Goal: Information Seeking & Learning: Learn about a topic

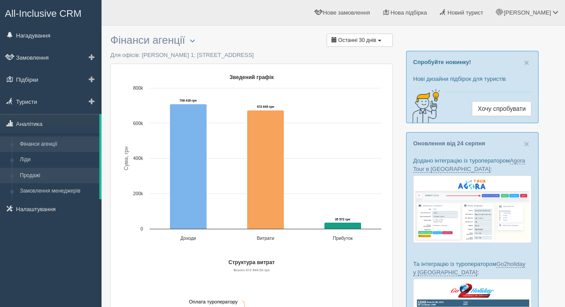
click at [36, 175] on link "Продажі" at bounding box center [57, 176] width 83 height 16
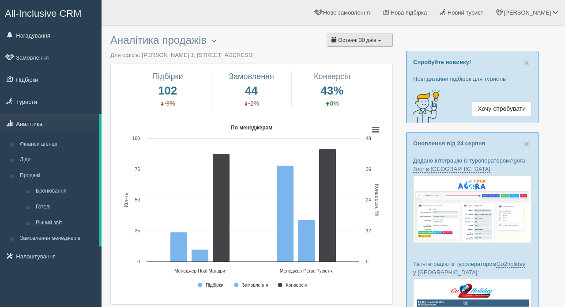
click at [362, 35] on button "Останні 30 днів" at bounding box center [360, 40] width 66 height 13
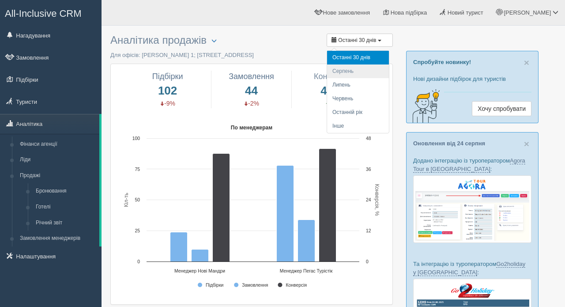
click at [354, 72] on li "Серпень" at bounding box center [358, 71] width 62 height 14
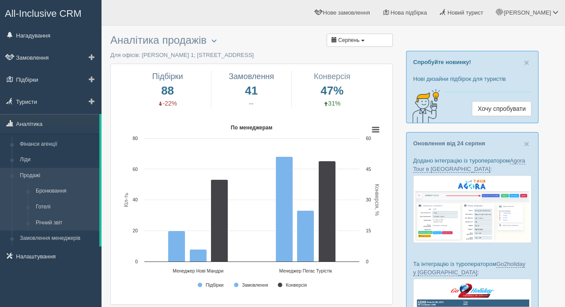
click at [34, 174] on link "Продажі" at bounding box center [57, 176] width 83 height 16
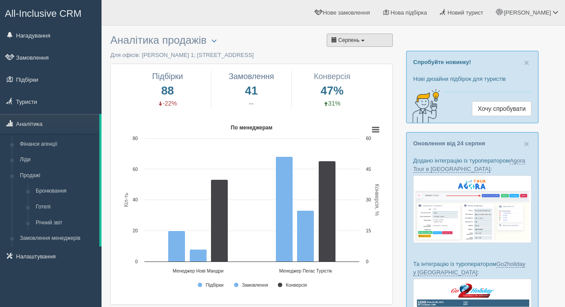
click at [367, 41] on button "Серпень" at bounding box center [360, 40] width 66 height 13
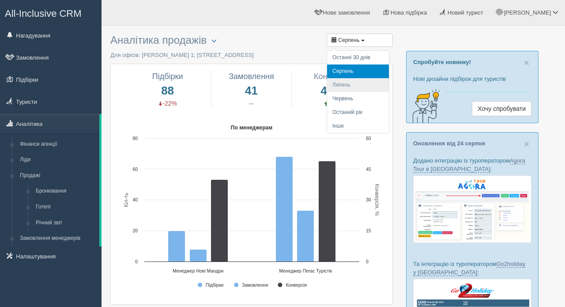
click at [352, 87] on li "Липень" at bounding box center [358, 85] width 62 height 14
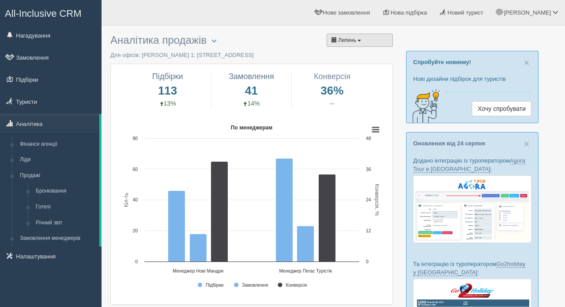
click at [373, 43] on button "Липень" at bounding box center [360, 40] width 66 height 13
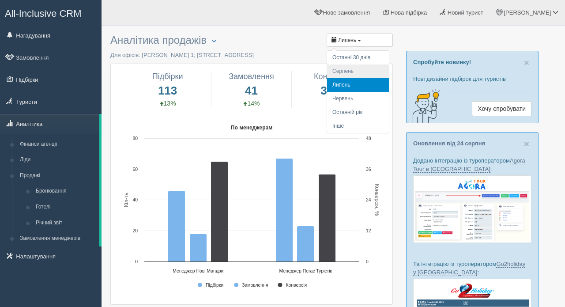
click at [358, 69] on li "Серпень" at bounding box center [358, 71] width 62 height 14
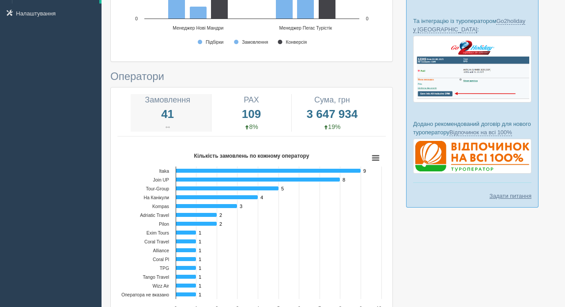
scroll to position [241, 0]
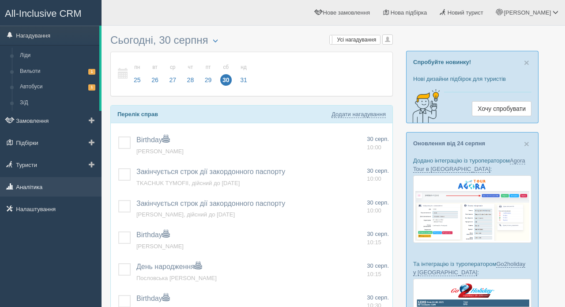
click at [28, 188] on link "Аналітика" at bounding box center [51, 186] width 102 height 19
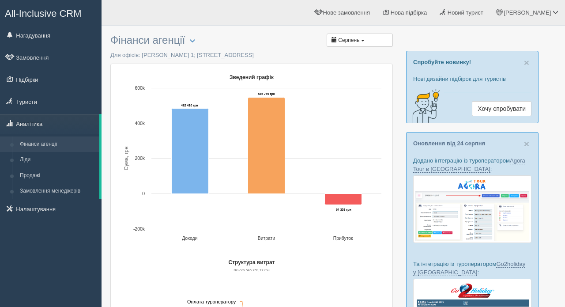
click at [35, 173] on link "Продажі" at bounding box center [57, 176] width 83 height 16
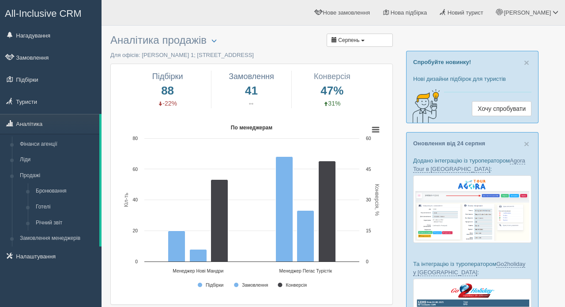
click at [362, 39] on button "Серпень" at bounding box center [360, 40] width 66 height 13
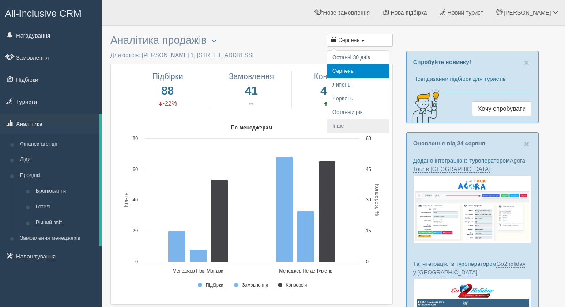
click at [342, 121] on li "Інше" at bounding box center [358, 126] width 62 height 14
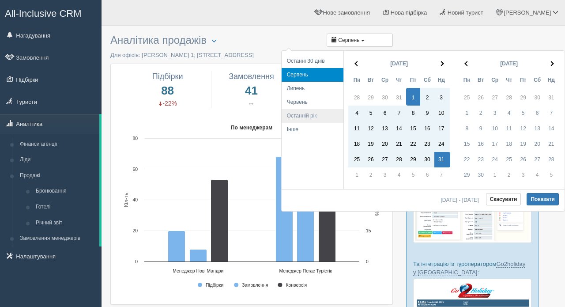
click at [307, 117] on li "Останній рік" at bounding box center [313, 116] width 62 height 14
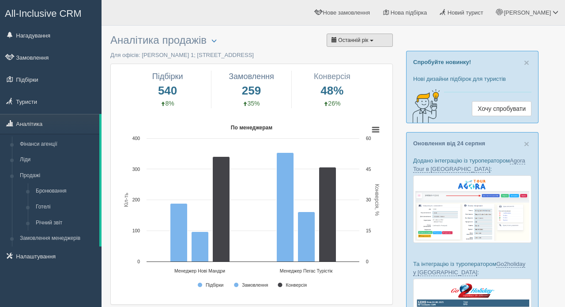
click at [358, 38] on span "Останній рік" at bounding box center [353, 40] width 30 height 6
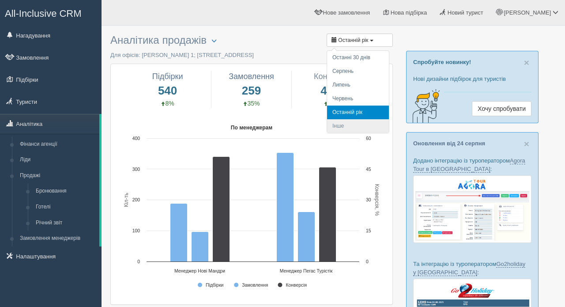
click at [337, 127] on li "Інше" at bounding box center [358, 126] width 62 height 14
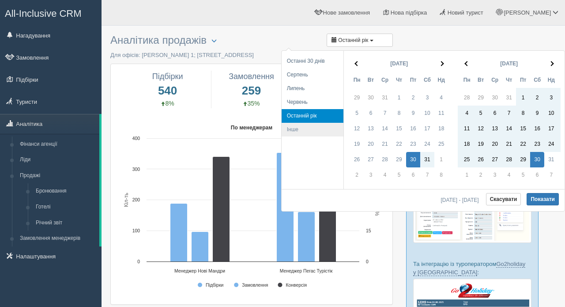
click at [291, 129] on li "Інше" at bounding box center [313, 130] width 62 height 14
click at [294, 129] on li "Інше" at bounding box center [313, 130] width 62 height 14
click at [444, 61] on th at bounding box center [443, 63] width 16 height 17
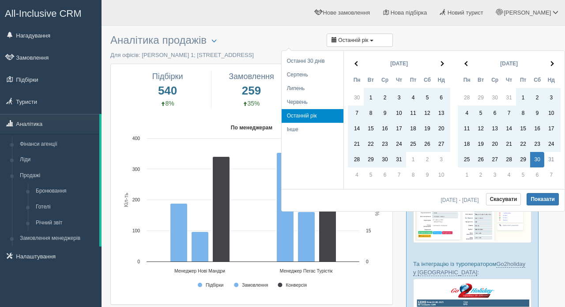
click at [444, 61] on th at bounding box center [443, 63] width 16 height 17
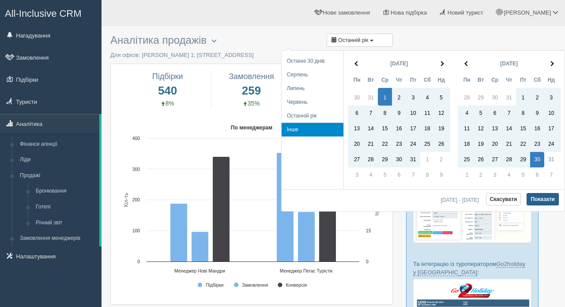
click at [545, 198] on button "Показати" at bounding box center [543, 199] width 32 height 12
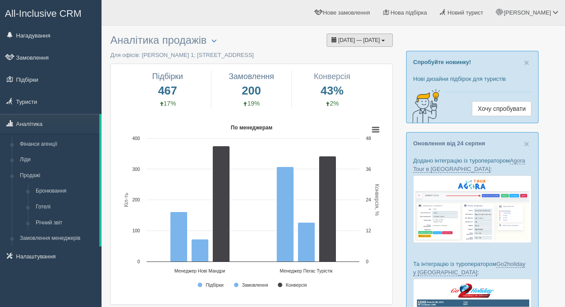
click at [360, 39] on span "01.01.2025 — 30.08.2025" at bounding box center [359, 40] width 42 height 6
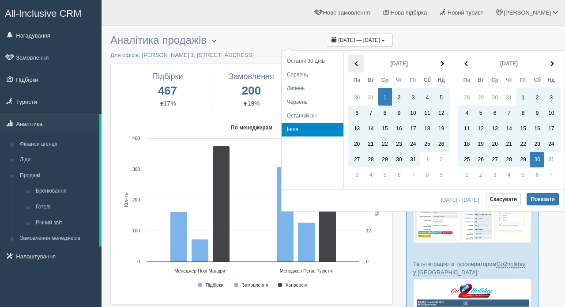
click at [354, 64] on th at bounding box center [356, 63] width 16 height 17
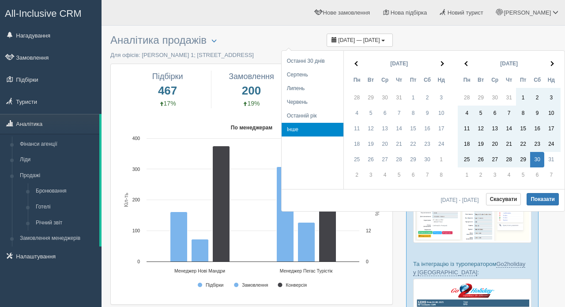
click at [354, 64] on th at bounding box center [356, 63] width 16 height 17
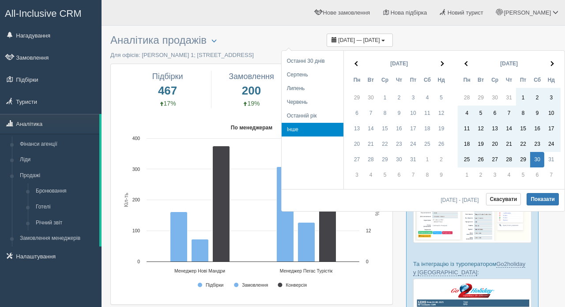
click at [354, 64] on th at bounding box center [356, 63] width 16 height 17
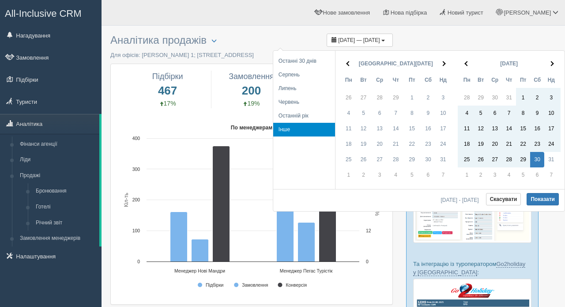
click at [354, 64] on th at bounding box center [348, 63] width 16 height 17
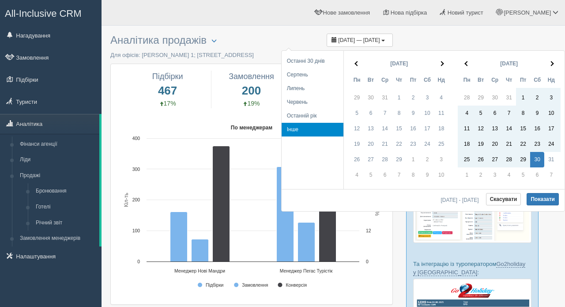
click at [354, 64] on th at bounding box center [356, 63] width 16 height 17
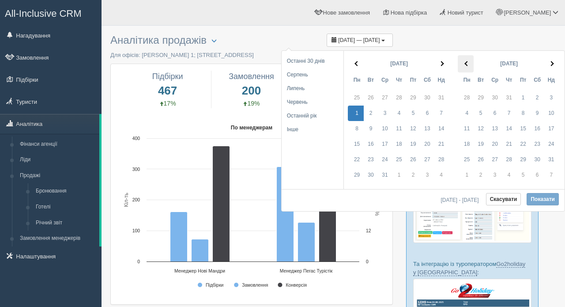
click at [470, 64] on th at bounding box center [466, 63] width 16 height 17
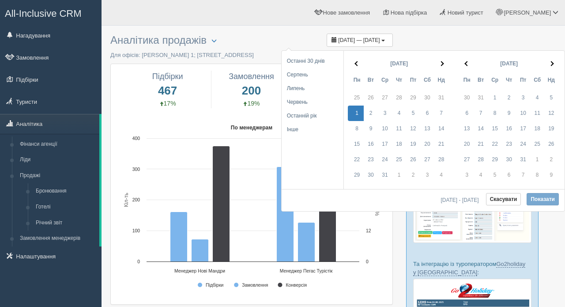
click at [470, 64] on th at bounding box center [466, 63] width 16 height 17
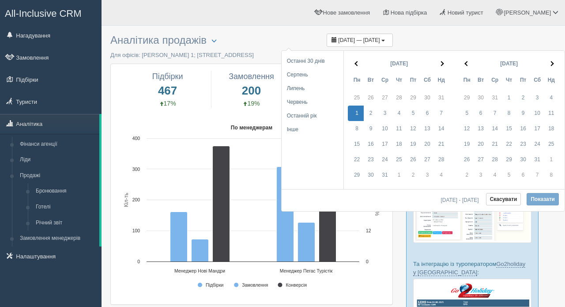
click at [470, 64] on th at bounding box center [466, 63] width 16 height 17
click at [558, 64] on th at bounding box center [553, 63] width 16 height 17
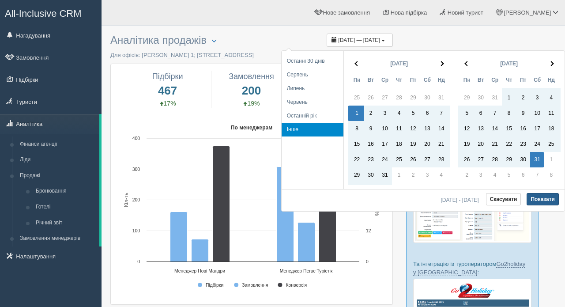
click at [545, 199] on button "Показати" at bounding box center [543, 199] width 32 height 12
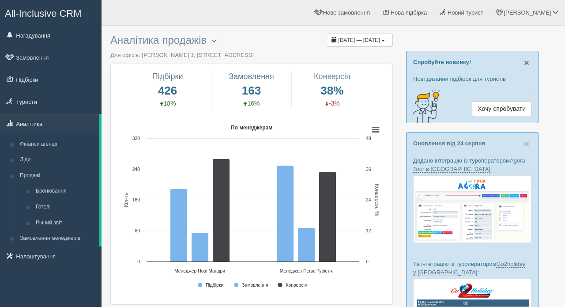
click at [525, 62] on span "×" at bounding box center [526, 62] width 5 height 10
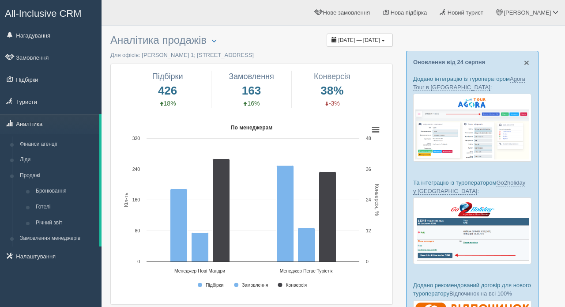
click at [525, 62] on span "×" at bounding box center [526, 62] width 5 height 10
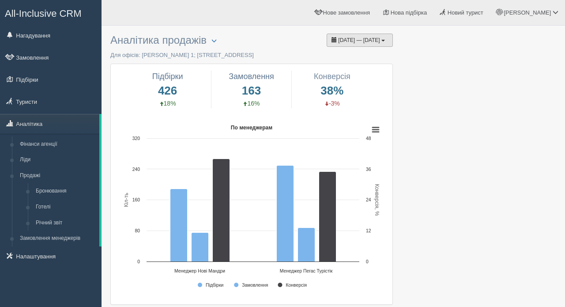
click at [384, 37] on button "[DATE] — [DATE]" at bounding box center [360, 40] width 66 height 13
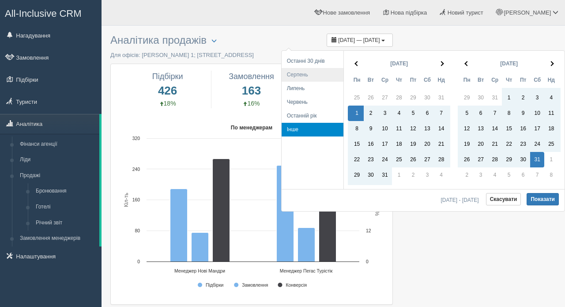
click at [302, 70] on li "Серпень" at bounding box center [313, 75] width 62 height 14
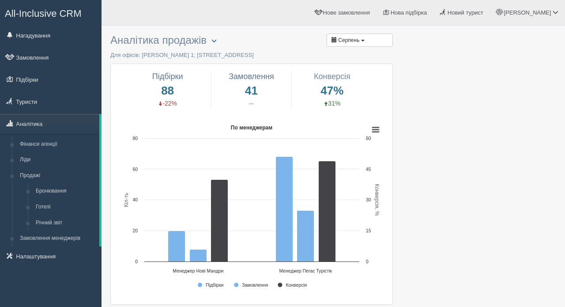
click at [216, 43] on span "button" at bounding box center [214, 40] width 5 height 5
click at [231, 54] on link "Обрати офіс" at bounding box center [242, 55] width 70 height 15
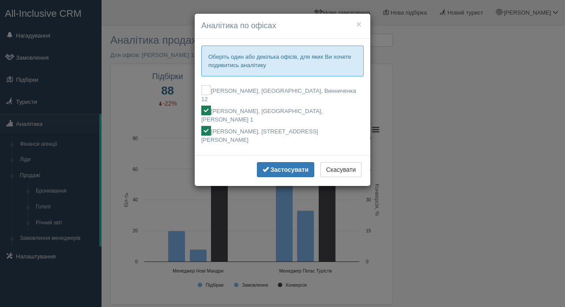
click at [207, 126] on ins at bounding box center [206, 131] width 10 height 10
checkbox input "false"
click at [288, 166] on b "Застосувати" at bounding box center [289, 169] width 38 height 7
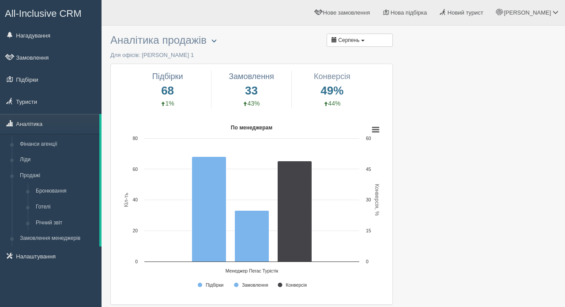
click at [217, 43] on span "button" at bounding box center [214, 40] width 5 height 5
click at [233, 54] on link "Обрати офіс" at bounding box center [242, 55] width 70 height 15
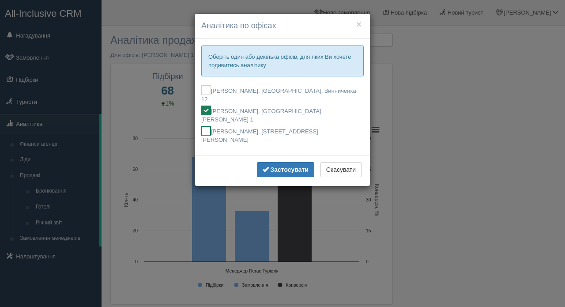
click at [208, 126] on ins at bounding box center [206, 131] width 10 height 10
checkbox input "true"
click at [207, 106] on ins at bounding box center [206, 111] width 10 height 10
checkbox input "false"
click at [290, 166] on b "Застосувати" at bounding box center [289, 169] width 38 height 7
